Goal: Task Accomplishment & Management: Complete application form

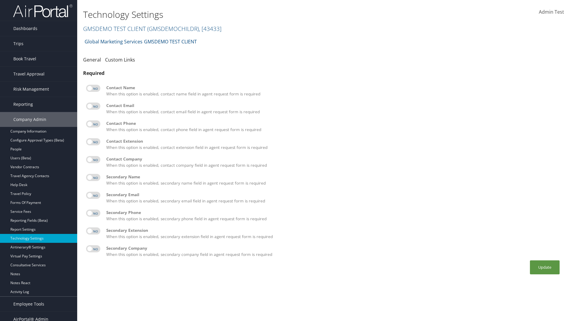
click at [93, 88] on label at bounding box center [93, 88] width 14 height 7
click at [93, 88] on input "checkbox" at bounding box center [91, 89] width 4 height 4
checkbox input "true"
click at [93, 106] on label at bounding box center [93, 105] width 14 height 7
click at [93, 106] on input "checkbox" at bounding box center [91, 107] width 4 height 4
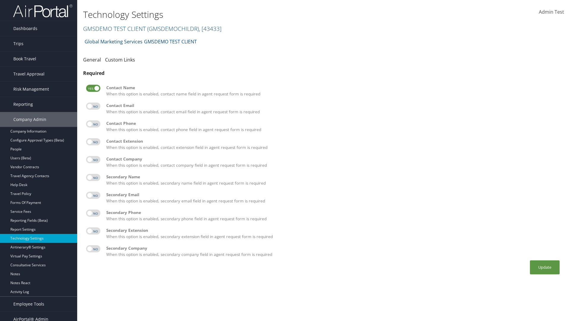
checkbox input "true"
click at [93, 124] on label at bounding box center [93, 123] width 14 height 7
click at [93, 124] on input "checkbox" at bounding box center [91, 125] width 4 height 4
checkbox input "true"
click at [93, 142] on label at bounding box center [93, 141] width 14 height 7
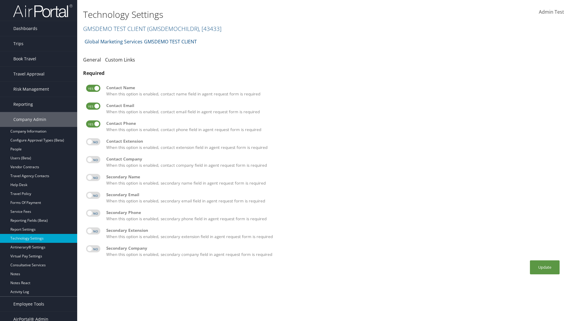
click at [93, 142] on input "checkbox" at bounding box center [91, 143] width 4 height 4
checkbox input "true"
click at [93, 159] on label at bounding box center [93, 159] width 14 height 7
click at [93, 159] on input "checkbox" at bounding box center [91, 161] width 4 height 4
checkbox input "true"
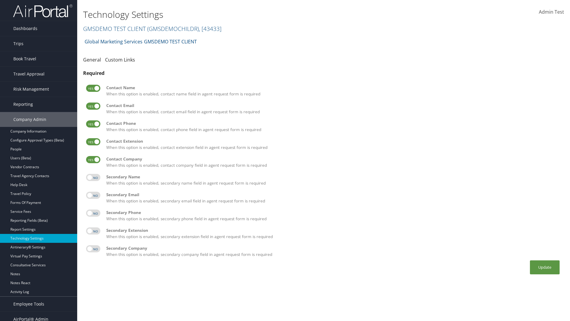
click at [93, 177] on label at bounding box center [93, 177] width 14 height 7
click at [93, 177] on input "checkbox" at bounding box center [91, 178] width 4 height 4
checkbox input "true"
click at [93, 195] on label at bounding box center [93, 195] width 14 height 7
click at [93, 195] on input "checkbox" at bounding box center [91, 196] width 4 height 4
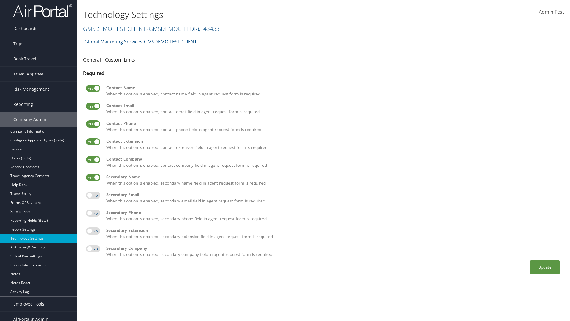
checkbox input "true"
click at [93, 213] on label at bounding box center [93, 212] width 14 height 7
click at [93, 213] on input "checkbox" at bounding box center [91, 214] width 4 height 4
checkbox input "true"
click at [93, 231] on label at bounding box center [93, 230] width 14 height 7
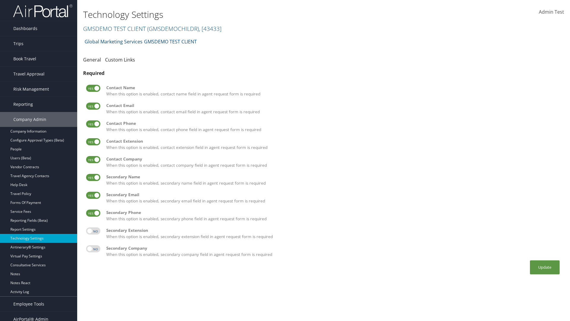
click at [93, 231] on input "checkbox" at bounding box center [91, 232] width 4 height 4
checkbox input "true"
click at [93, 249] on label at bounding box center [93, 248] width 14 height 7
click at [93, 249] on input "checkbox" at bounding box center [91, 250] width 4 height 4
checkbox input "true"
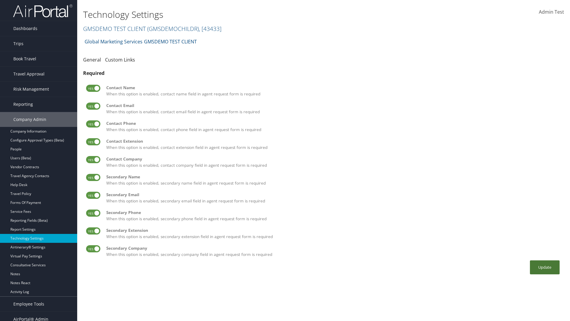
click at [545, 267] on button "Update" at bounding box center [545, 267] width 30 height 14
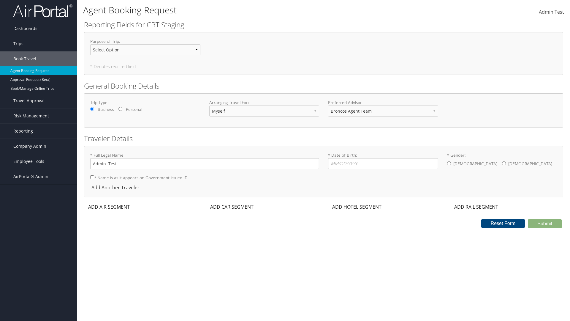
click at [109, 207] on div "ADD AIR SEGMENT" at bounding box center [108, 206] width 49 height 7
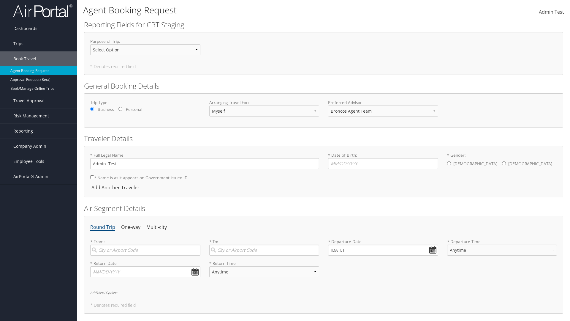
scroll to position [112, 0]
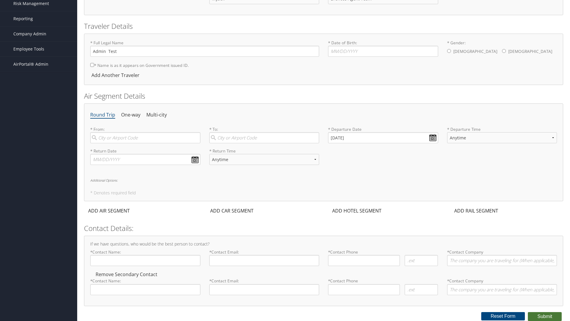
click at [545, 316] on button "Submit" at bounding box center [545, 316] width 34 height 9
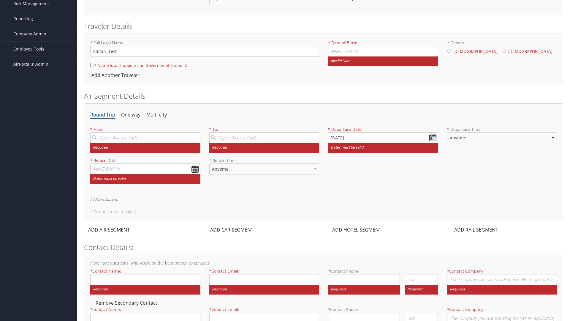
scroll to position [115, 0]
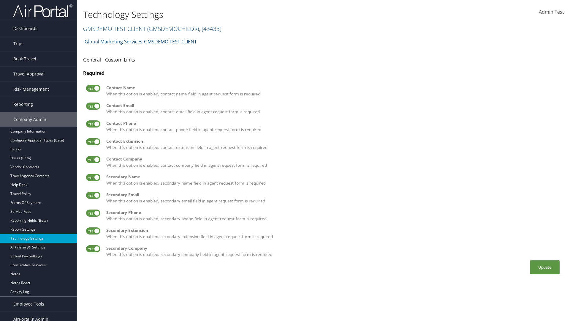
click at [93, 88] on label at bounding box center [93, 88] width 14 height 7
click at [93, 88] on input "checkbox" at bounding box center [91, 89] width 4 height 4
checkbox input "false"
click at [93, 106] on label at bounding box center [93, 105] width 14 height 7
click at [93, 106] on input "checkbox" at bounding box center [91, 107] width 4 height 4
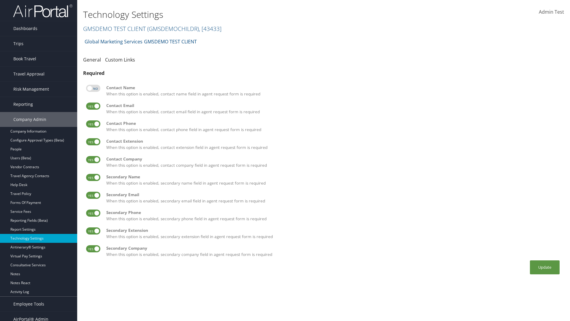
checkbox input "false"
click at [93, 124] on label at bounding box center [93, 123] width 14 height 7
click at [93, 124] on input "checkbox" at bounding box center [91, 125] width 4 height 4
checkbox input "false"
click at [93, 142] on label at bounding box center [93, 141] width 14 height 7
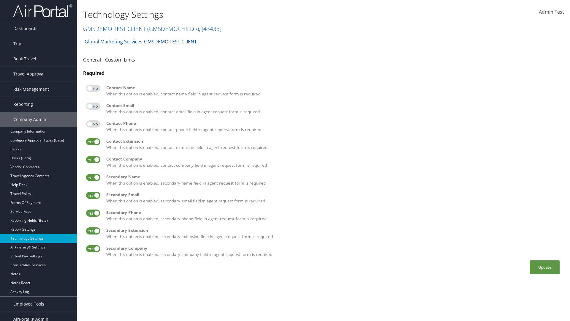
click at [93, 142] on input "checkbox" at bounding box center [91, 143] width 4 height 4
checkbox input "false"
click at [93, 159] on label at bounding box center [93, 159] width 14 height 7
click at [93, 159] on input "checkbox" at bounding box center [91, 161] width 4 height 4
checkbox input "false"
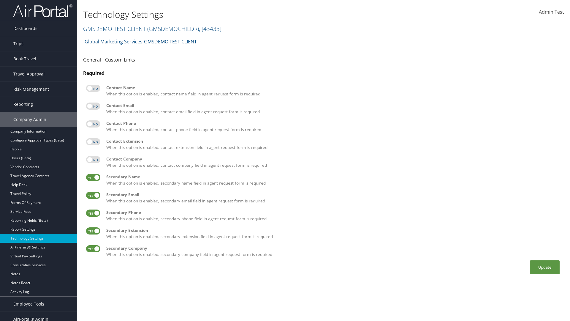
click at [93, 177] on label at bounding box center [93, 177] width 14 height 7
click at [93, 177] on input "checkbox" at bounding box center [91, 178] width 4 height 4
checkbox input "false"
click at [93, 195] on label at bounding box center [93, 195] width 14 height 7
click at [93, 195] on input "checkbox" at bounding box center [91, 196] width 4 height 4
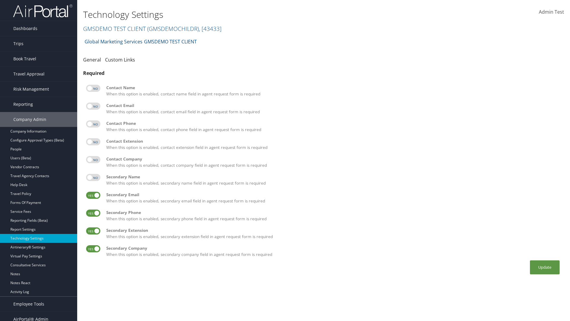
checkbox input "false"
click at [93, 213] on label at bounding box center [93, 212] width 14 height 7
click at [93, 213] on input "checkbox" at bounding box center [91, 214] width 4 height 4
checkbox input "false"
click at [93, 231] on label at bounding box center [93, 230] width 14 height 7
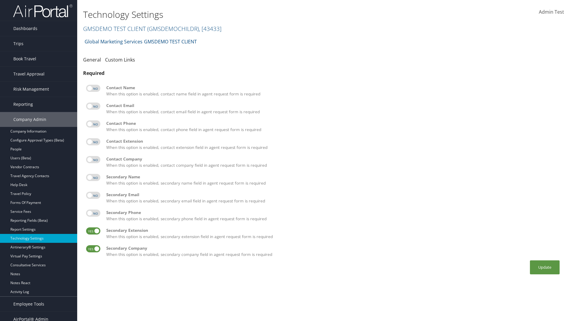
click at [93, 231] on input "checkbox" at bounding box center [91, 232] width 4 height 4
checkbox input "false"
click at [93, 249] on label at bounding box center [93, 248] width 14 height 7
click at [93, 249] on input "checkbox" at bounding box center [91, 250] width 4 height 4
checkbox input "false"
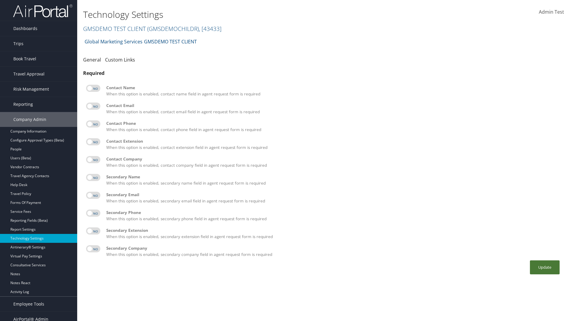
click at [545, 267] on button "Update" at bounding box center [545, 267] width 30 height 14
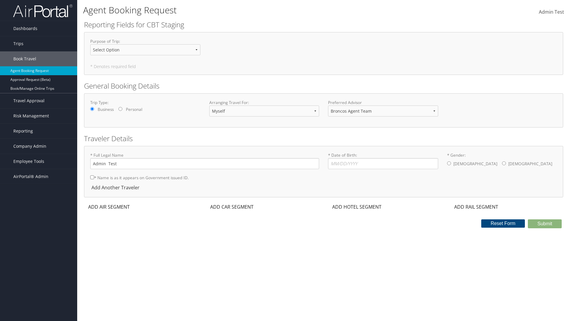
click at [109, 207] on div "ADD AIR SEGMENT" at bounding box center [108, 206] width 49 height 7
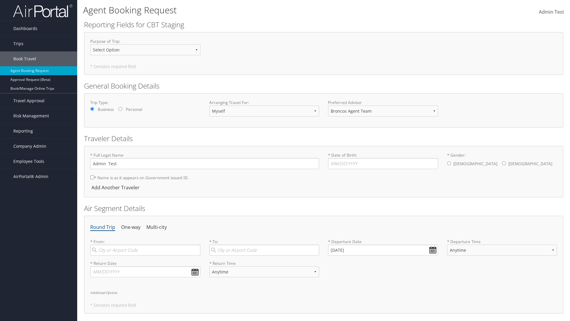
scroll to position [90, 0]
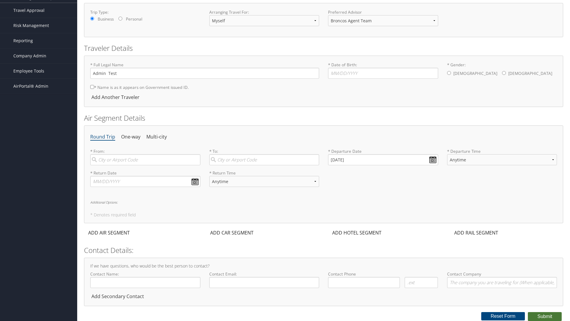
click at [545, 316] on button "Submit" at bounding box center [545, 316] width 34 height 9
